Goal: Book appointment/travel/reservation

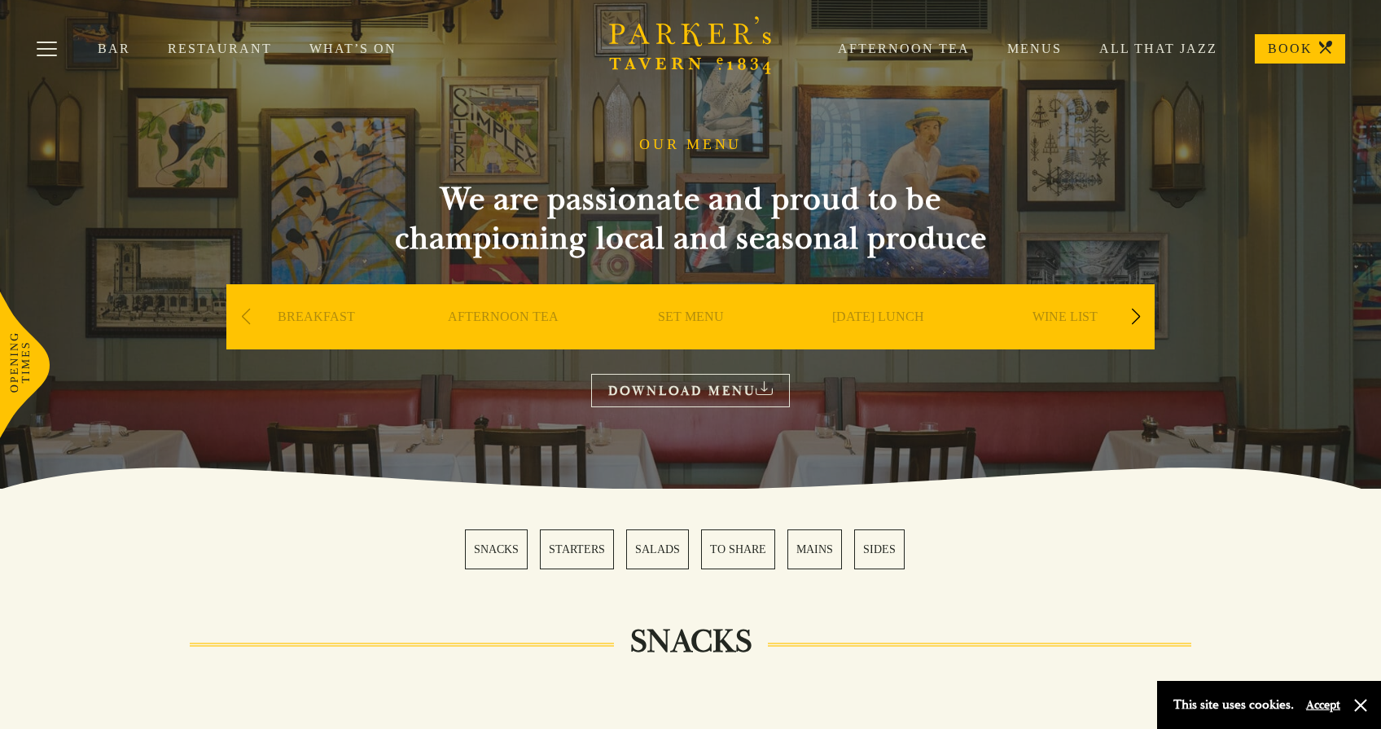
click at [951, 49] on link "Afternoon Tea" at bounding box center [885, 49] width 169 height 16
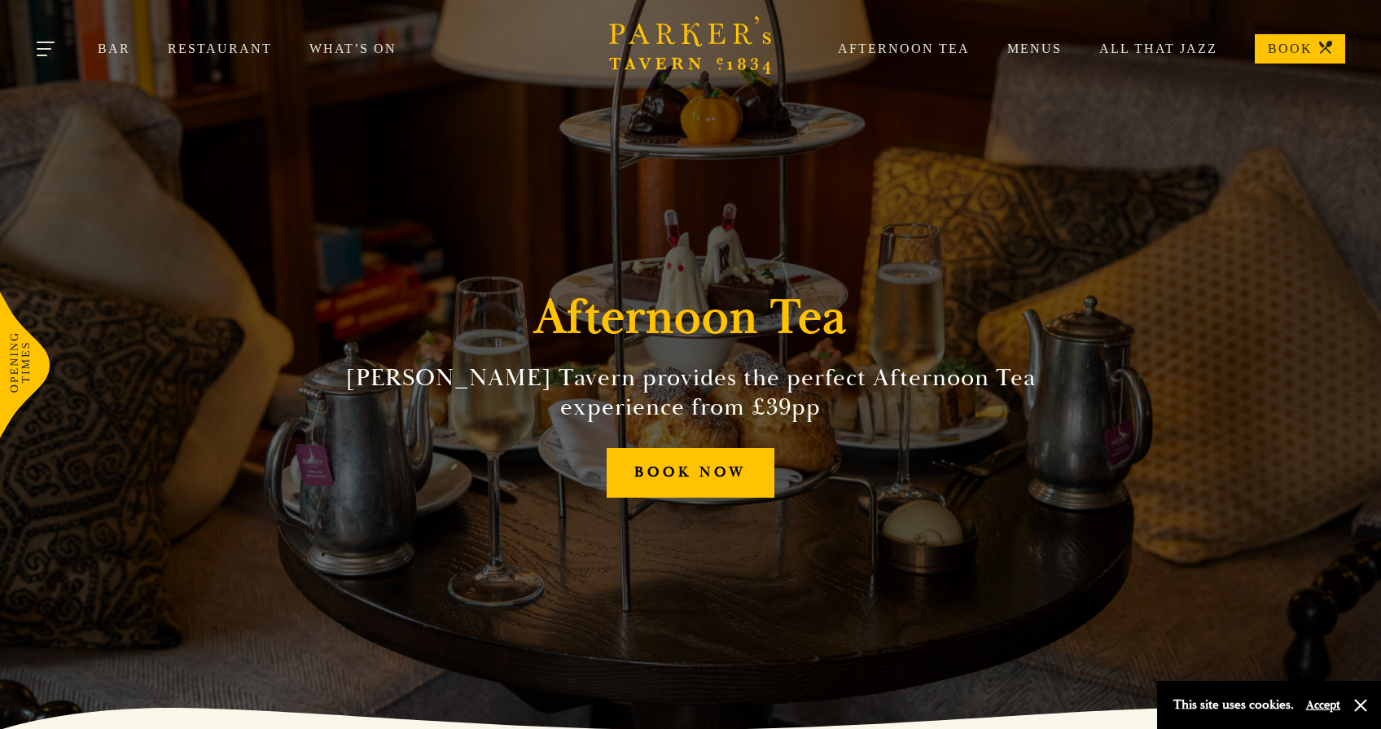
click at [27, 54] on button "Toggle navigation" at bounding box center [46, 51] width 69 height 69
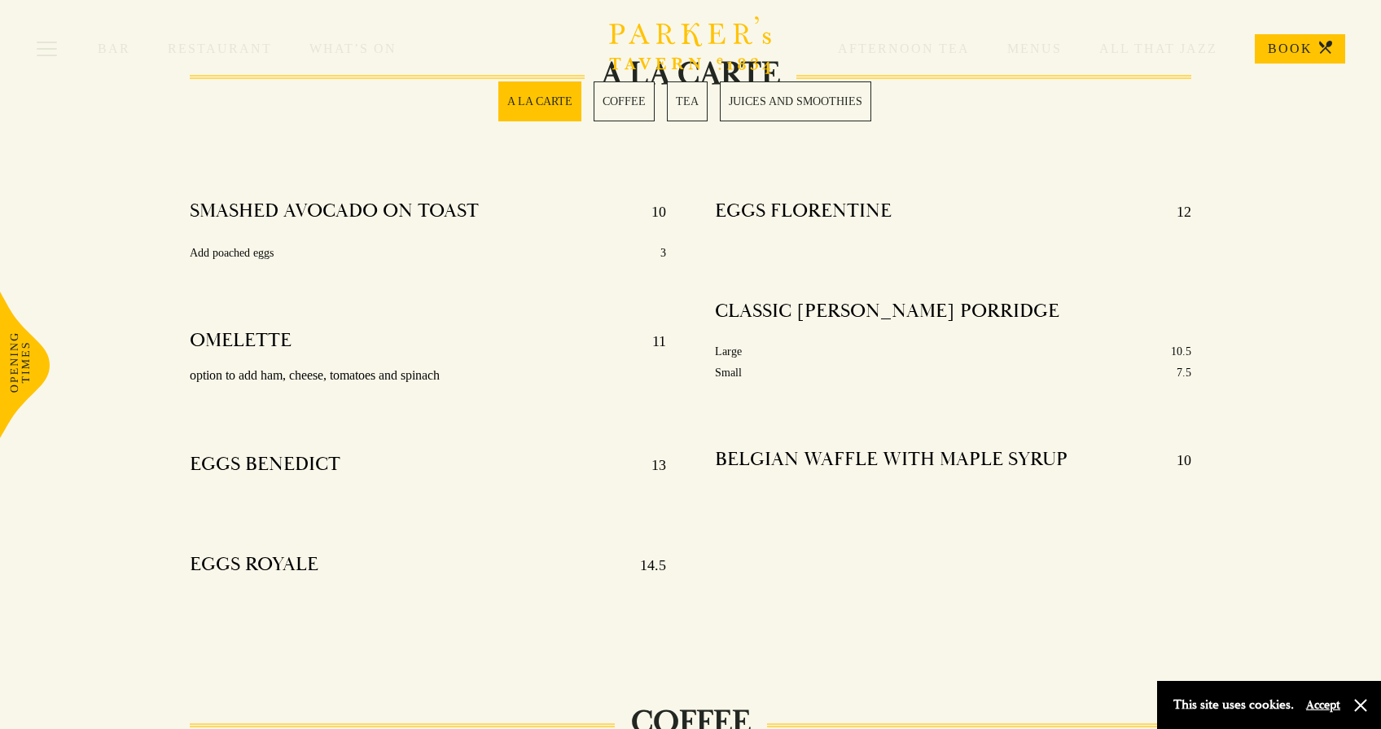
scroll to position [556, 0]
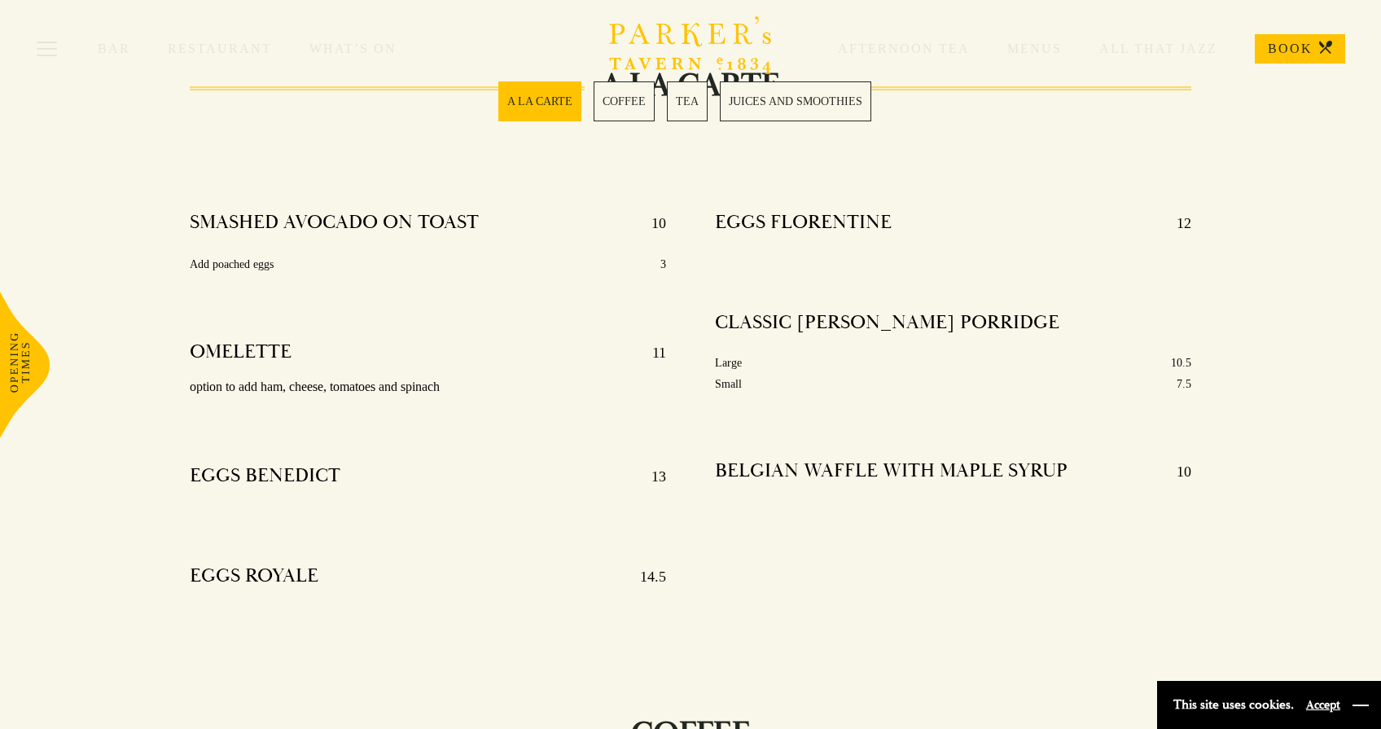
click at [1359, 704] on button "button" at bounding box center [1361, 705] width 16 height 16
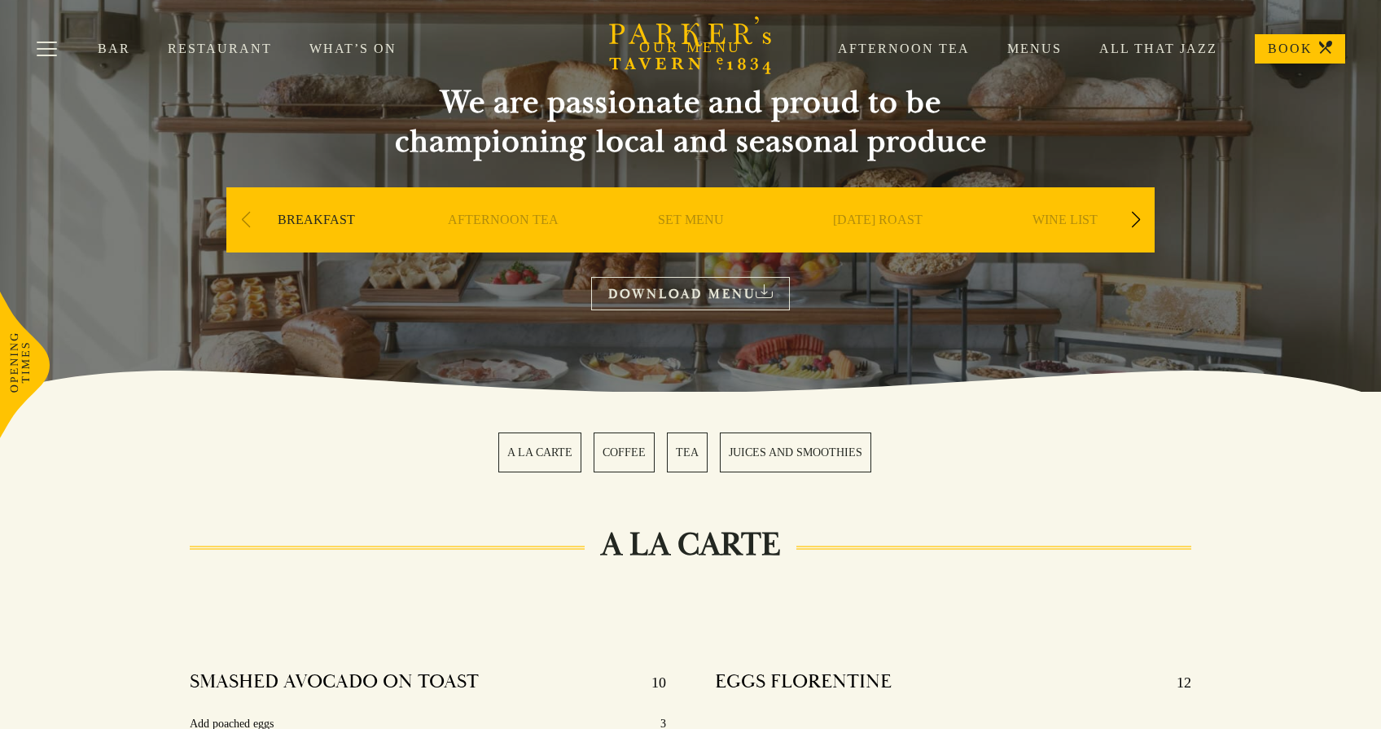
scroll to position [0, 0]
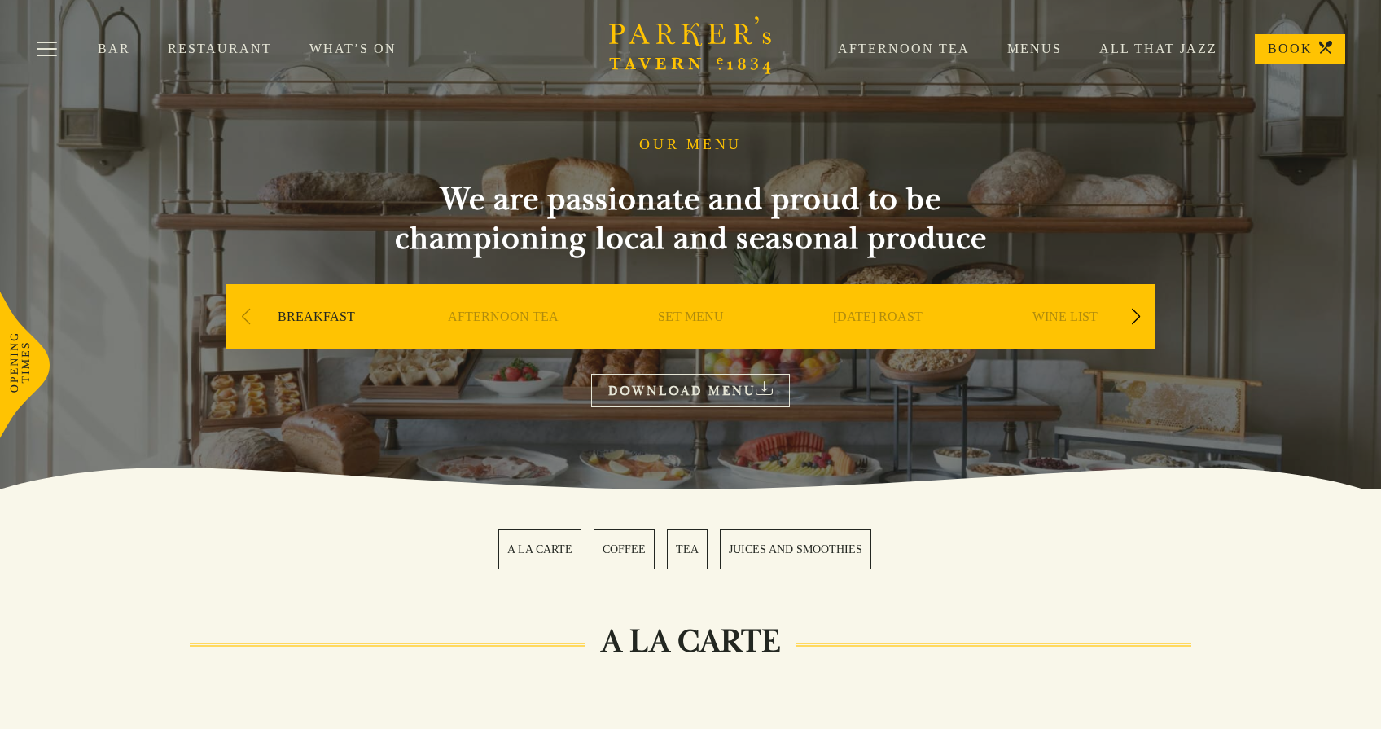
click at [880, 49] on link "Afternoon Tea" at bounding box center [885, 49] width 169 height 16
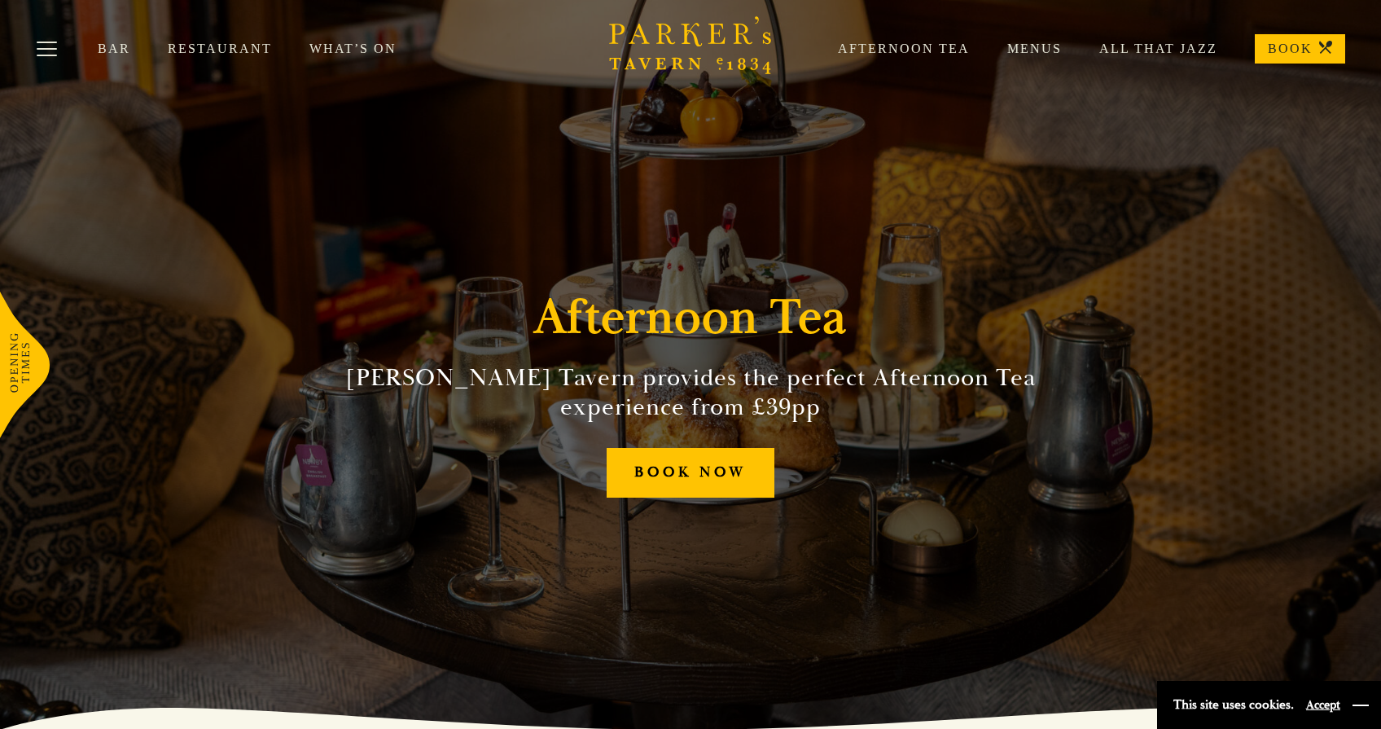
click at [1364, 705] on button "button" at bounding box center [1361, 705] width 16 height 16
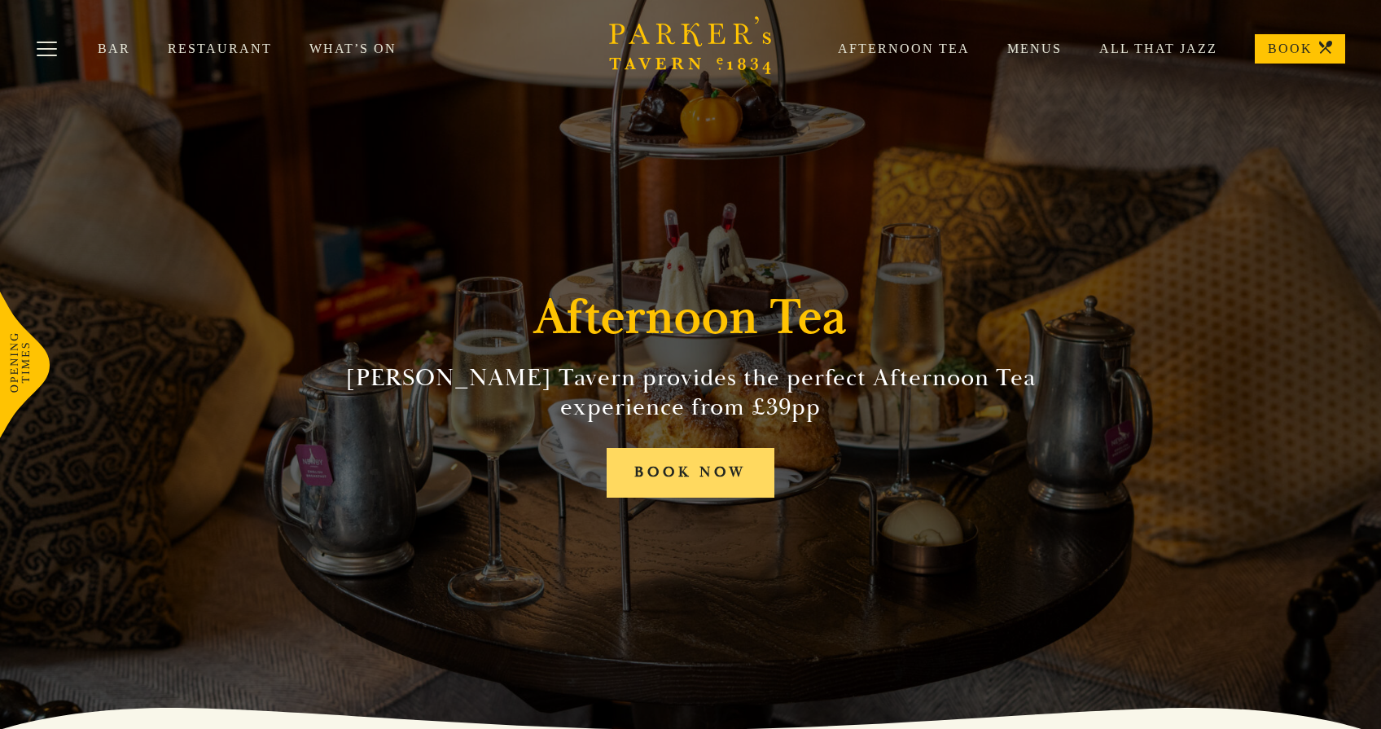
click at [711, 478] on link "BOOK NOW" at bounding box center [691, 473] width 168 height 50
